Goal: Transaction & Acquisition: Obtain resource

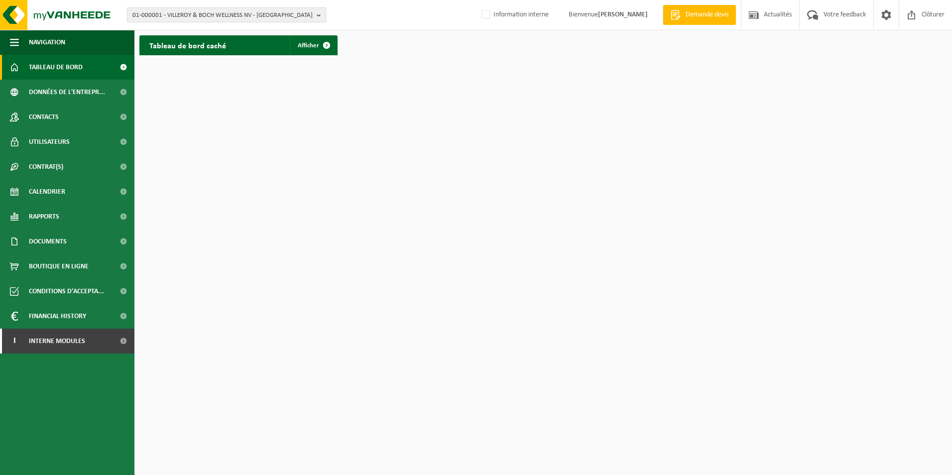
click at [177, 17] on span "01-000001 - VILLEROY & BOCH WELLNESS NV - ROESELARE" at bounding box center [222, 15] width 180 height 15
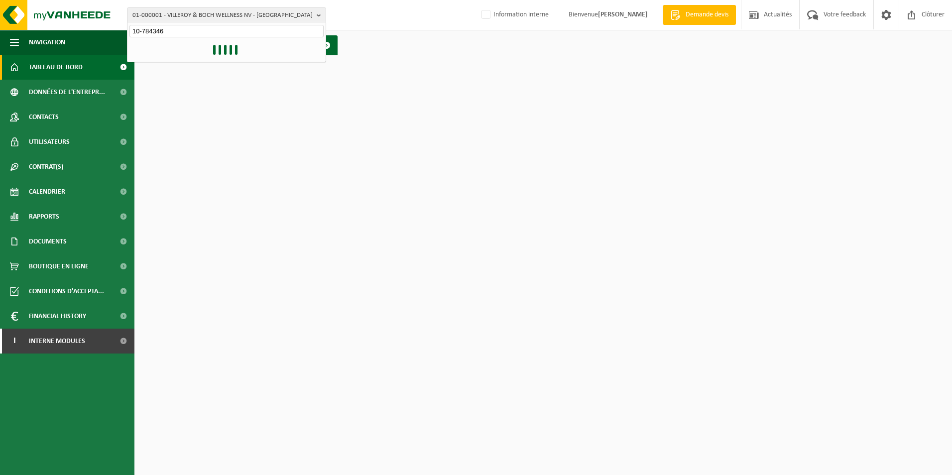
type input "10-784346"
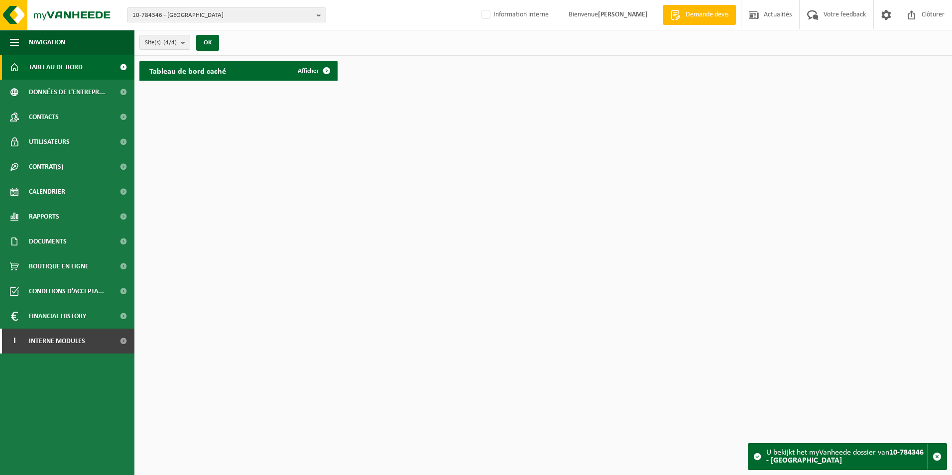
click at [208, 76] on h2 "Tableau de bord caché" at bounding box center [187, 70] width 97 height 19
click at [315, 68] on span "Afficher" at bounding box center [308, 71] width 21 height 6
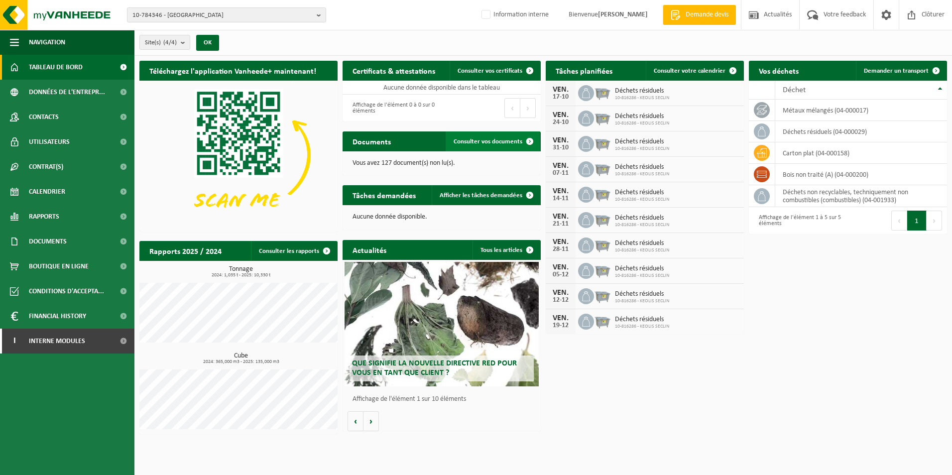
click at [503, 142] on span "Consulter vos documents" at bounding box center [487, 141] width 69 height 6
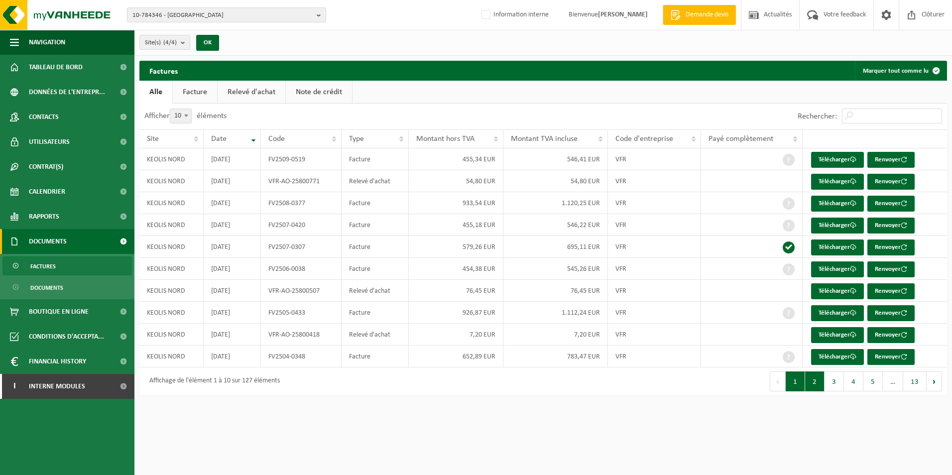
click at [815, 383] on button "2" at bounding box center [814, 381] width 19 height 20
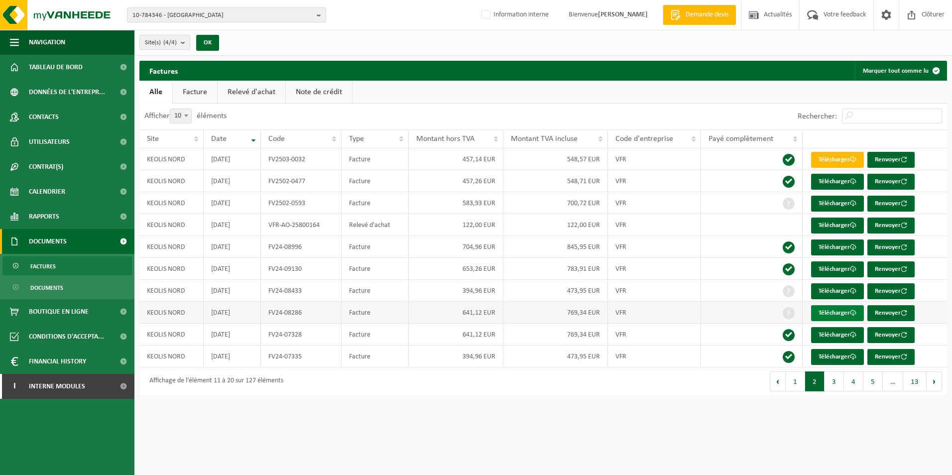
click at [828, 313] on link "Télécharger" at bounding box center [837, 313] width 53 height 16
click at [830, 310] on link "Télécharger" at bounding box center [837, 313] width 53 height 16
click at [714, 440] on html "10-784346 - KEOLIS NORD - SAINT DENIS CEDEX 10-784346 - KEOLIS NORD - SAINT DEN…" at bounding box center [476, 237] width 952 height 475
click at [842, 289] on link "Télécharger" at bounding box center [837, 291] width 53 height 16
click at [825, 204] on link "Télécharger" at bounding box center [837, 204] width 53 height 16
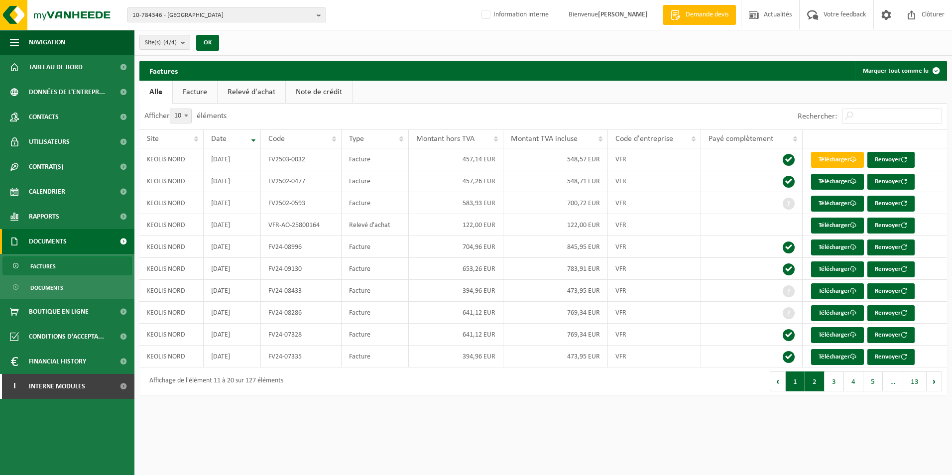
click at [801, 383] on button "1" at bounding box center [794, 381] width 19 height 20
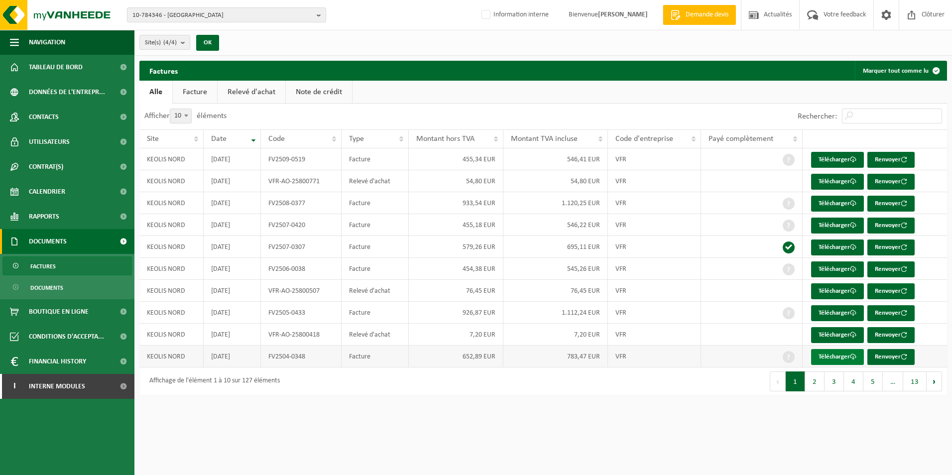
click at [836, 358] on link "Télécharger" at bounding box center [837, 357] width 53 height 16
click at [835, 313] on link "Télécharger" at bounding box center [837, 313] width 53 height 16
click at [821, 268] on link "Télécharger" at bounding box center [837, 269] width 53 height 16
click at [709, 227] on td at bounding box center [751, 225] width 101 height 22
click at [824, 221] on link "Télécharger" at bounding box center [837, 225] width 53 height 16
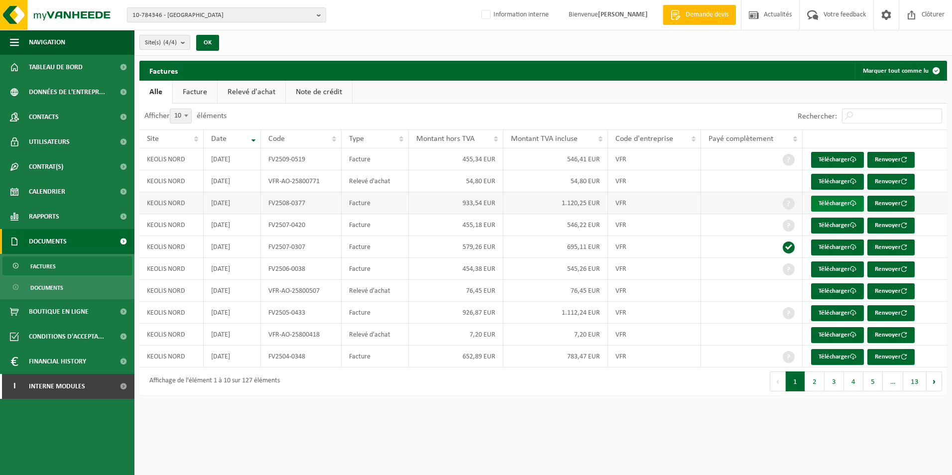
click at [830, 201] on link "Télécharger" at bounding box center [837, 204] width 53 height 16
click at [835, 158] on link "Télécharger" at bounding box center [837, 160] width 53 height 16
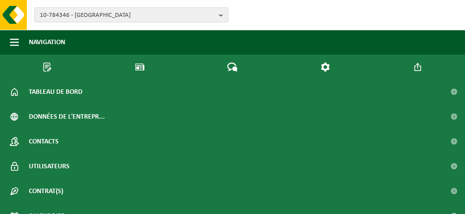
click at [101, 14] on span "10-784346 - KEOLIS NORD - SAINT DENIS CEDEX" at bounding box center [127, 15] width 175 height 15
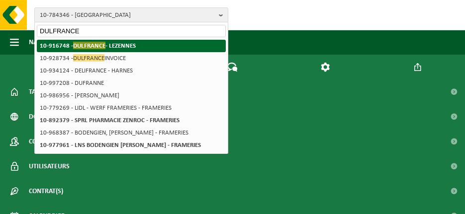
type input "DULFRANCE"
click at [112, 46] on strong "10-916748 - DULFRANCE - LEZENNES" at bounding box center [88, 45] width 96 height 7
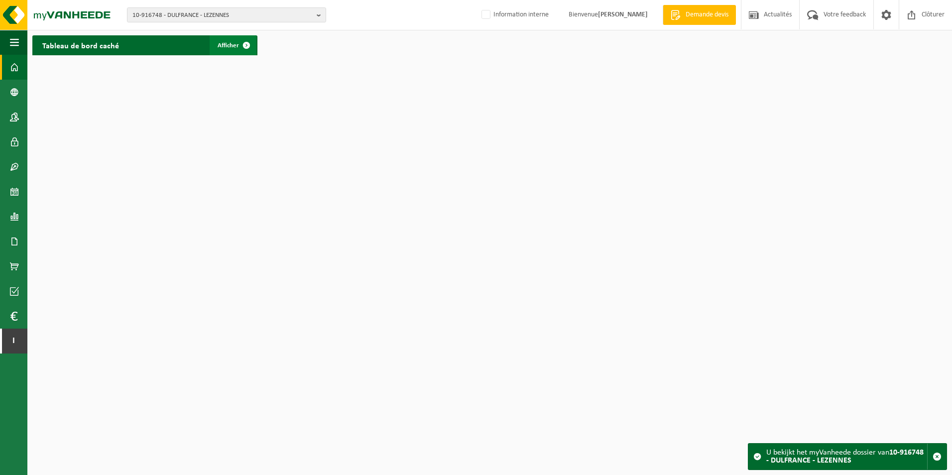
click at [224, 40] on link "Afficher" at bounding box center [233, 45] width 47 height 20
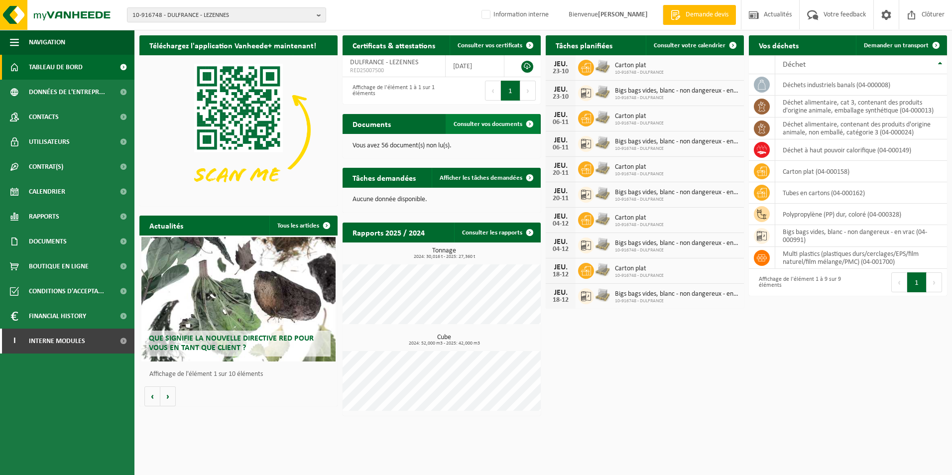
click at [480, 124] on span "Consulter vos documents" at bounding box center [487, 124] width 69 height 6
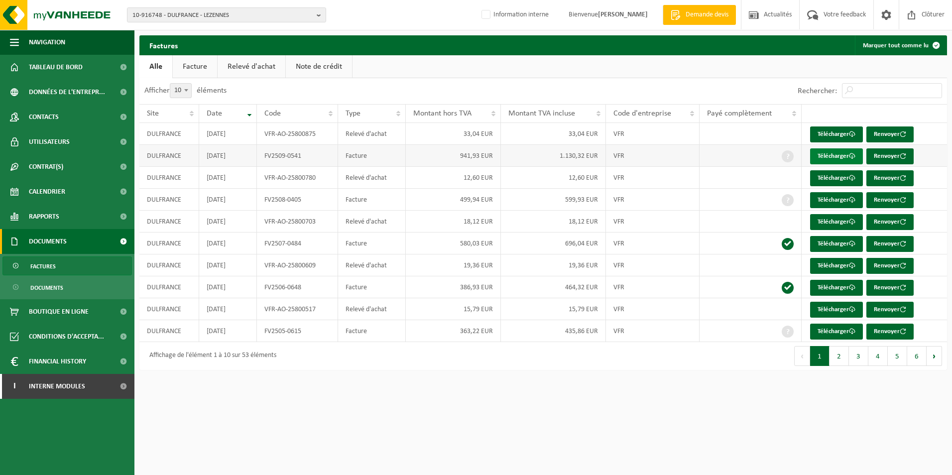
click at [834, 154] on link "Télécharger" at bounding box center [836, 156] width 53 height 16
